Goal: Check status: Check status

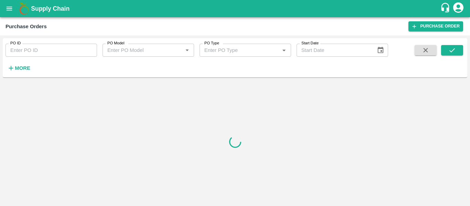
click at [19, 73] on button "More" at bounding box center [19, 68] width 26 height 12
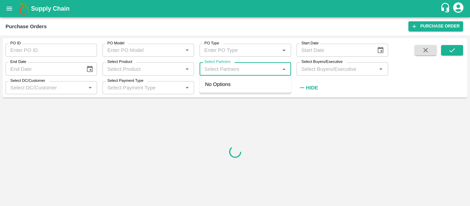
click at [220, 68] on input "Select Partners" at bounding box center [239, 68] width 76 height 9
paste input "9823725211"
type input "9823725211"
click at [240, 96] on div "[PERSON_NAME], Nashik-9823725211" at bounding box center [254, 87] width 61 height 15
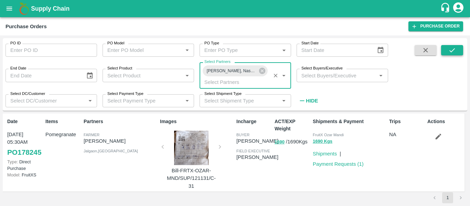
click at [452, 51] on icon "submit" at bounding box center [452, 50] width 8 height 8
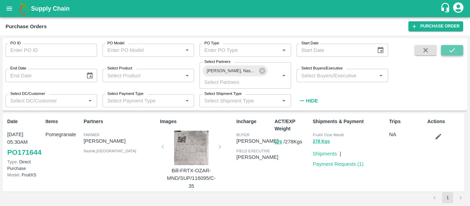
click at [452, 51] on icon "submit" at bounding box center [452, 50] width 8 height 8
click at [333, 163] on link "Payment Requests ( 1 )" at bounding box center [337, 164] width 51 height 6
click at [262, 74] on icon at bounding box center [262, 71] width 8 height 8
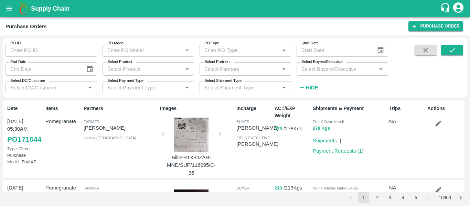
click at [244, 71] on input "Select Partners" at bounding box center [239, 68] width 76 height 9
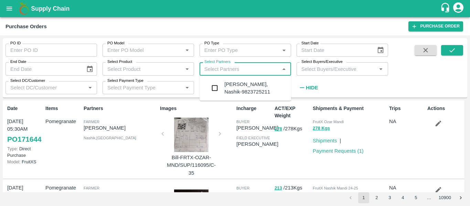
paste input "8805666885"
type input "8805666885"
click at [250, 94] on div "[PERSON_NAME] [PERSON_NAME], Nashik-8805666885" at bounding box center [254, 91] width 61 height 23
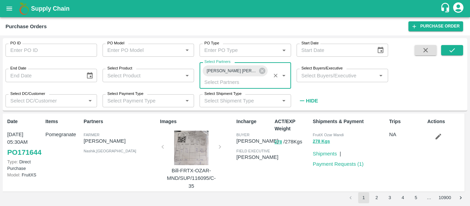
click at [452, 53] on icon "submit" at bounding box center [452, 50] width 8 height 8
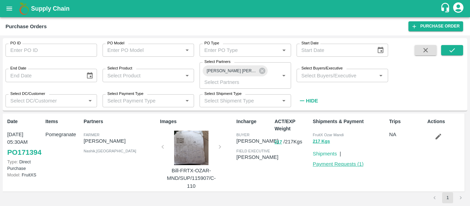
click at [340, 166] on link "Payment Requests ( 1 )" at bounding box center [337, 164] width 51 height 6
drag, startPoint x: 465, startPoint y: 122, endPoint x: 466, endPoint y: 129, distance: 6.7
click at [466, 129] on div "Date [DATE] 05:30AM PO 171394 Type: Direct Purchase Model: FruitXS Items Pomegr…" at bounding box center [235, 152] width 464 height 79
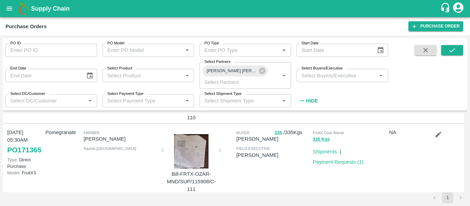
scroll to position [75, 0]
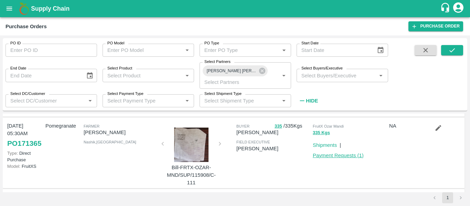
click at [347, 155] on link "Payment Requests ( 1 )" at bounding box center [337, 156] width 51 height 6
